Goal: Task Accomplishment & Management: Complete application form

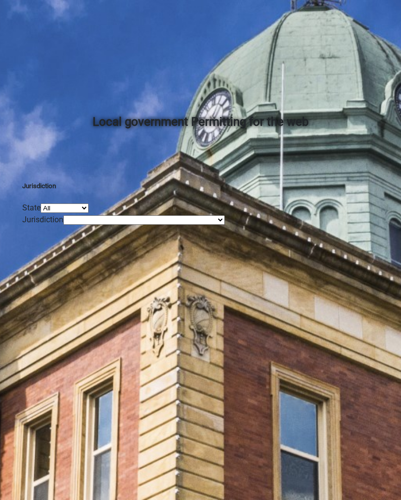
click at [40, 27] on link "Login" at bounding box center [30, 31] width 20 height 9
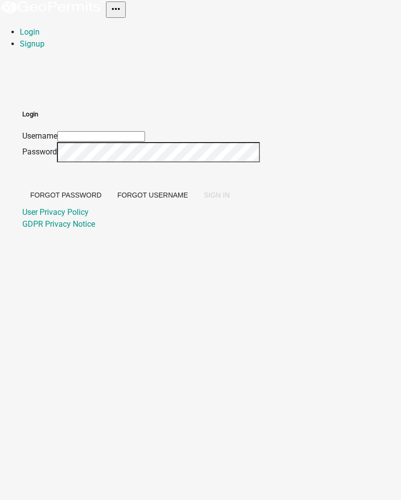
click at [145, 131] on input "Username" at bounding box center [101, 136] width 88 height 10
type input "croser"
click at [238, 190] on button "SIGN IN" at bounding box center [217, 195] width 42 height 18
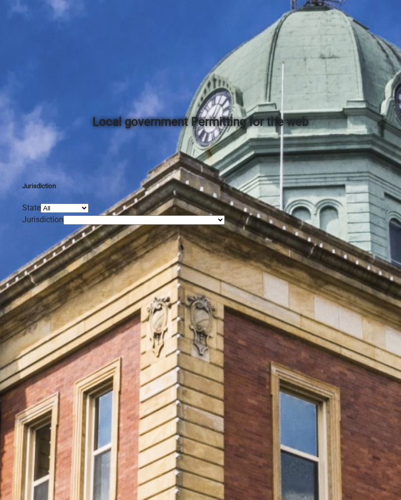
click at [43, 27] on link "Admin" at bounding box center [31, 31] width 23 height 9
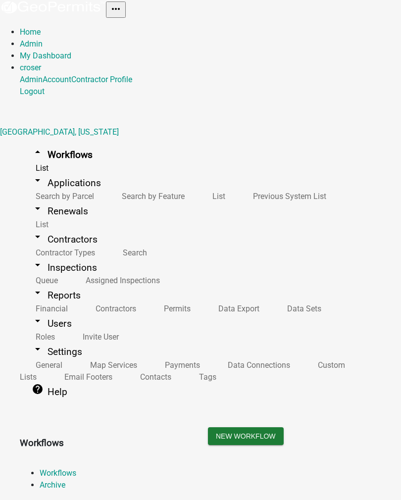
click at [50, 171] on link "arrow_drop_down Applications" at bounding box center [66, 182] width 93 height 23
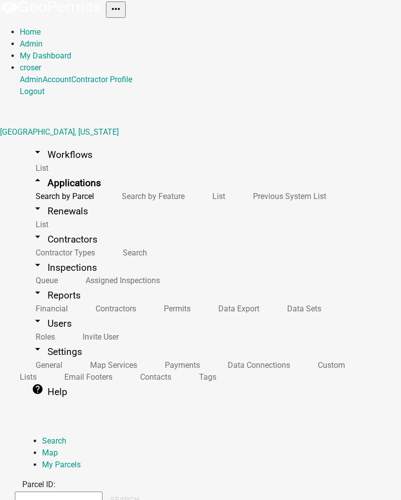
click at [197, 186] on link "List" at bounding box center [217, 196] width 41 height 21
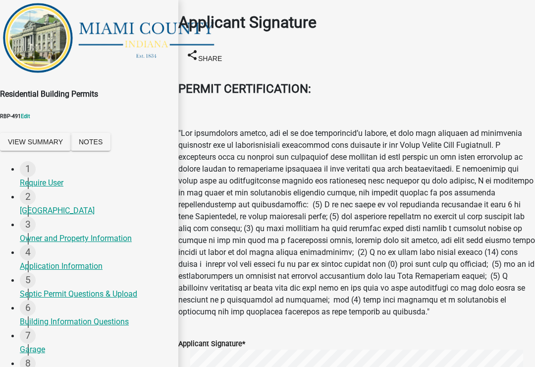
scroll to position [232, 0]
select select "8"
select select "2025"
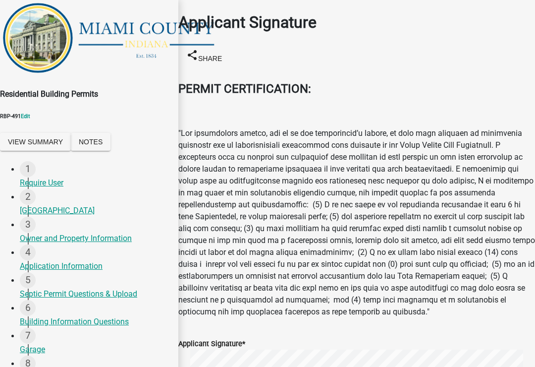
type input "[DATE]"
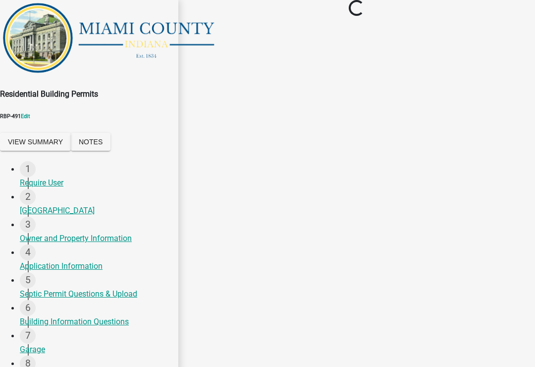
scroll to position [603, 0]
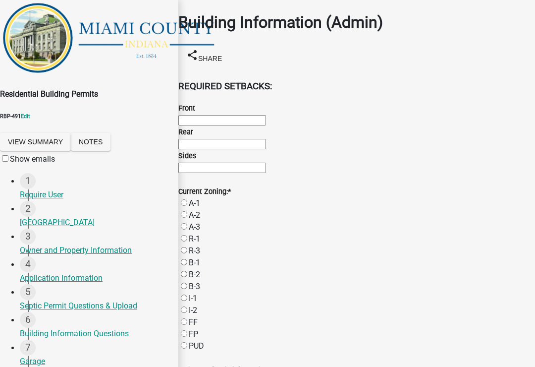
click at [401, 337] on button "Save & Exit" at bounding box center [514, 342] width 42 height 10
